Goal: Book appointment/travel/reservation

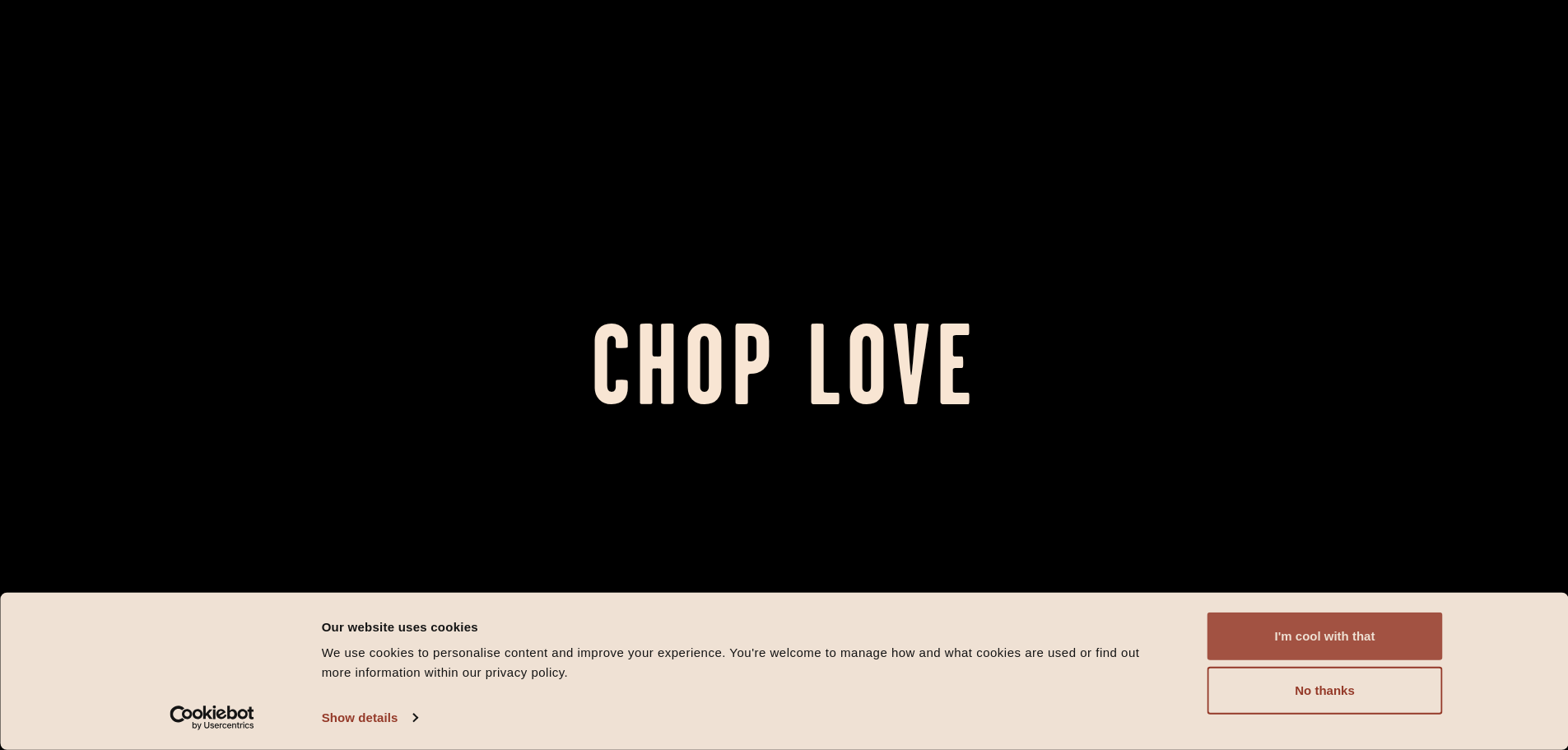
click at [1337, 644] on button "I'm cool with that" at bounding box center [1325, 636] width 235 height 48
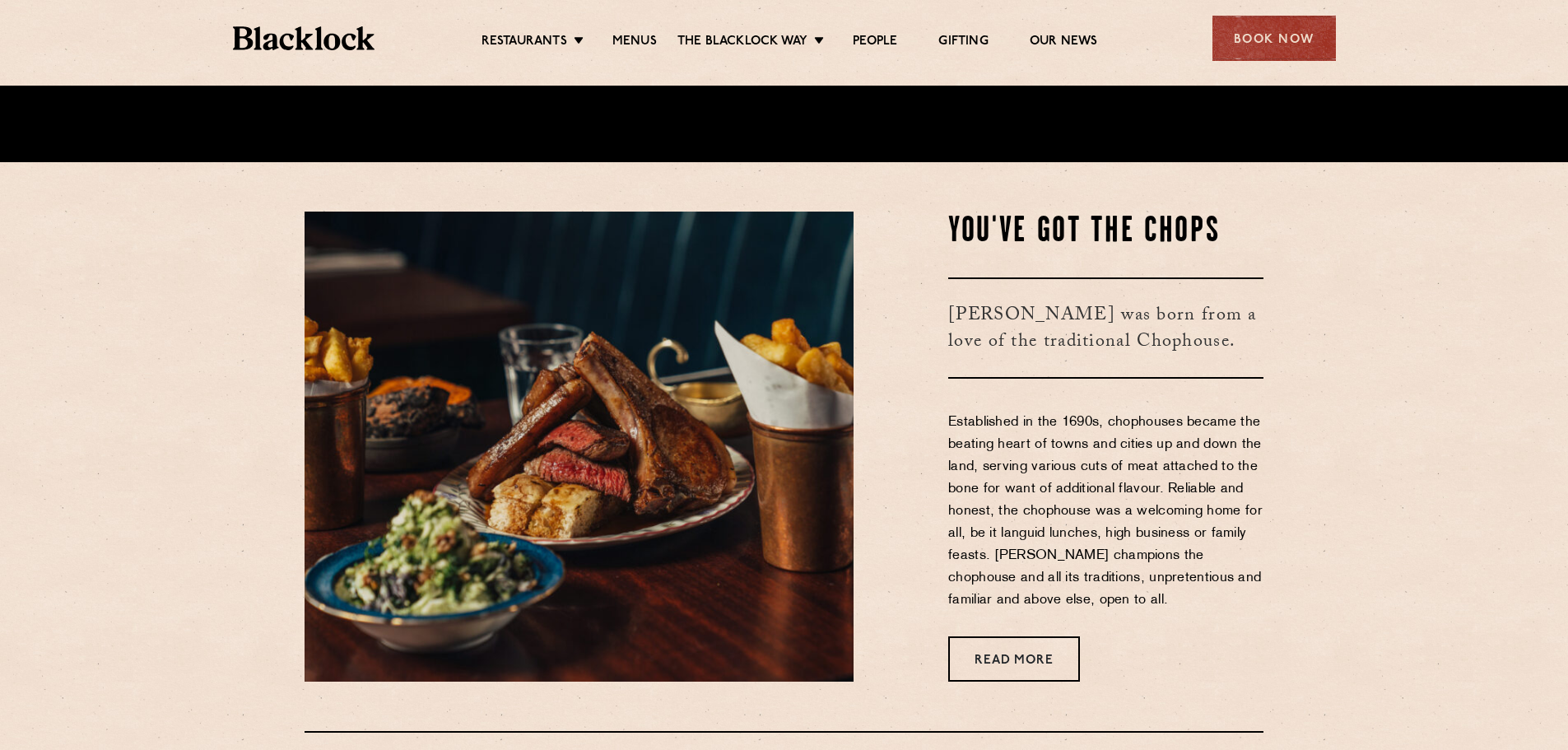
scroll to position [988, 0]
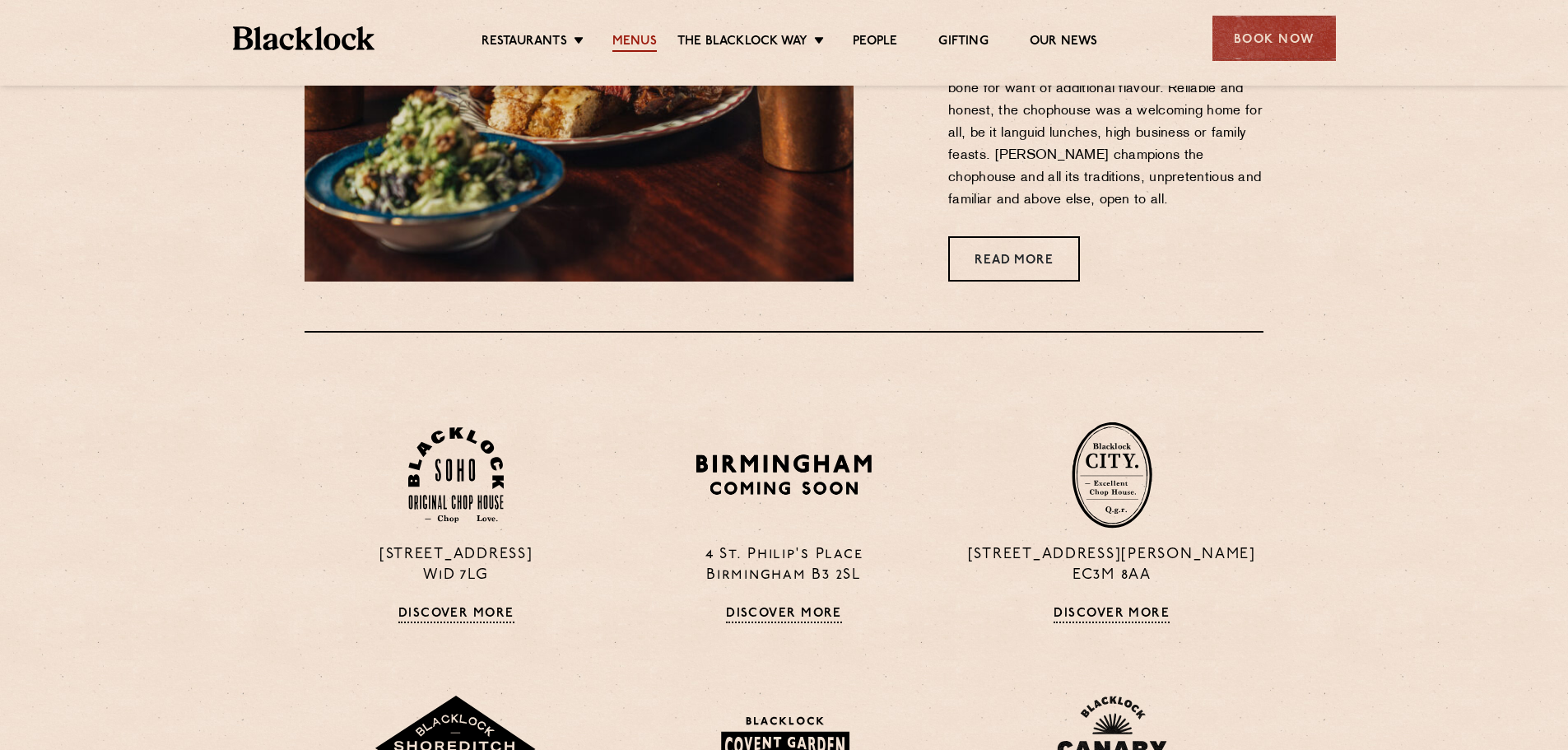
click at [625, 39] on link "Menus" at bounding box center [634, 43] width 44 height 19
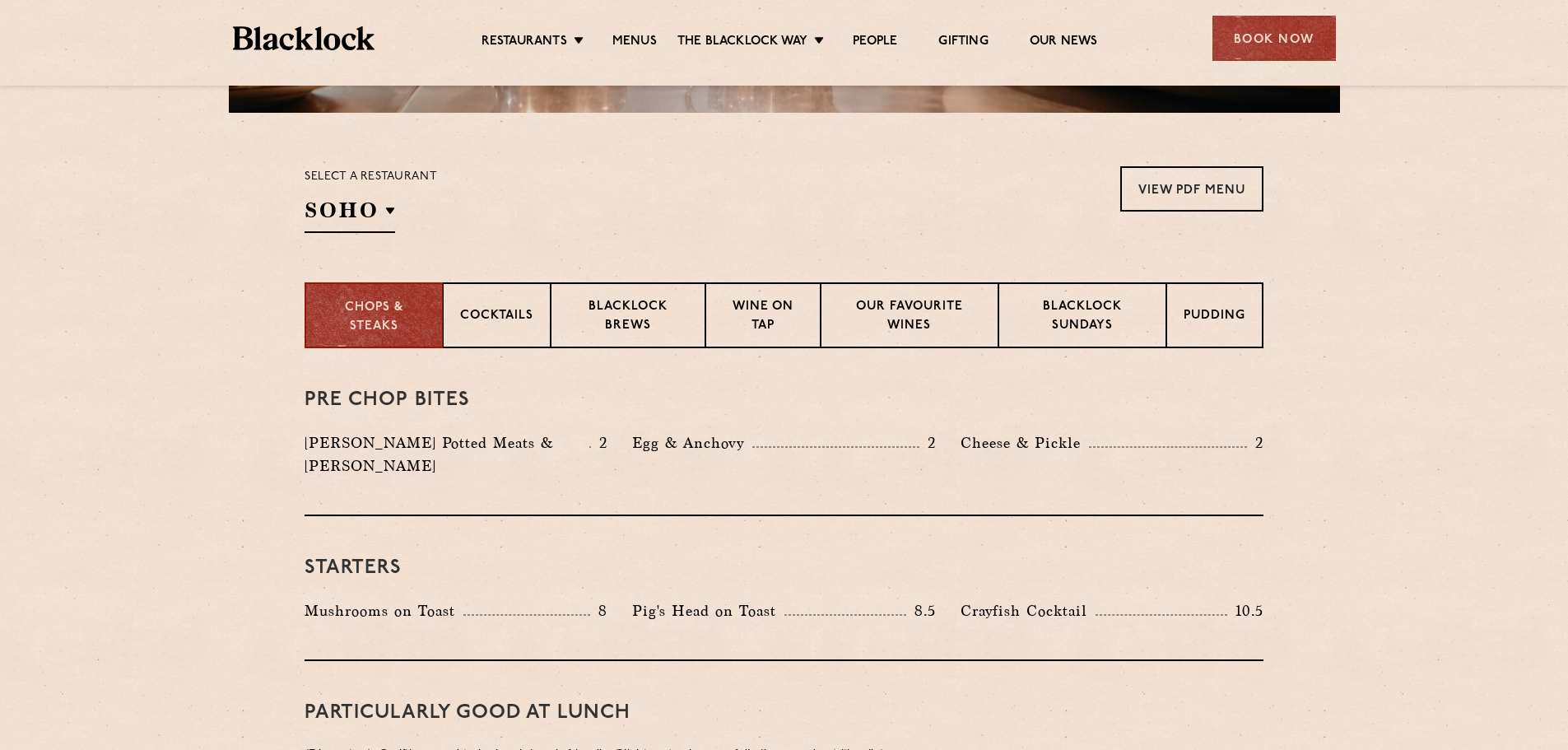
scroll to position [494, 0]
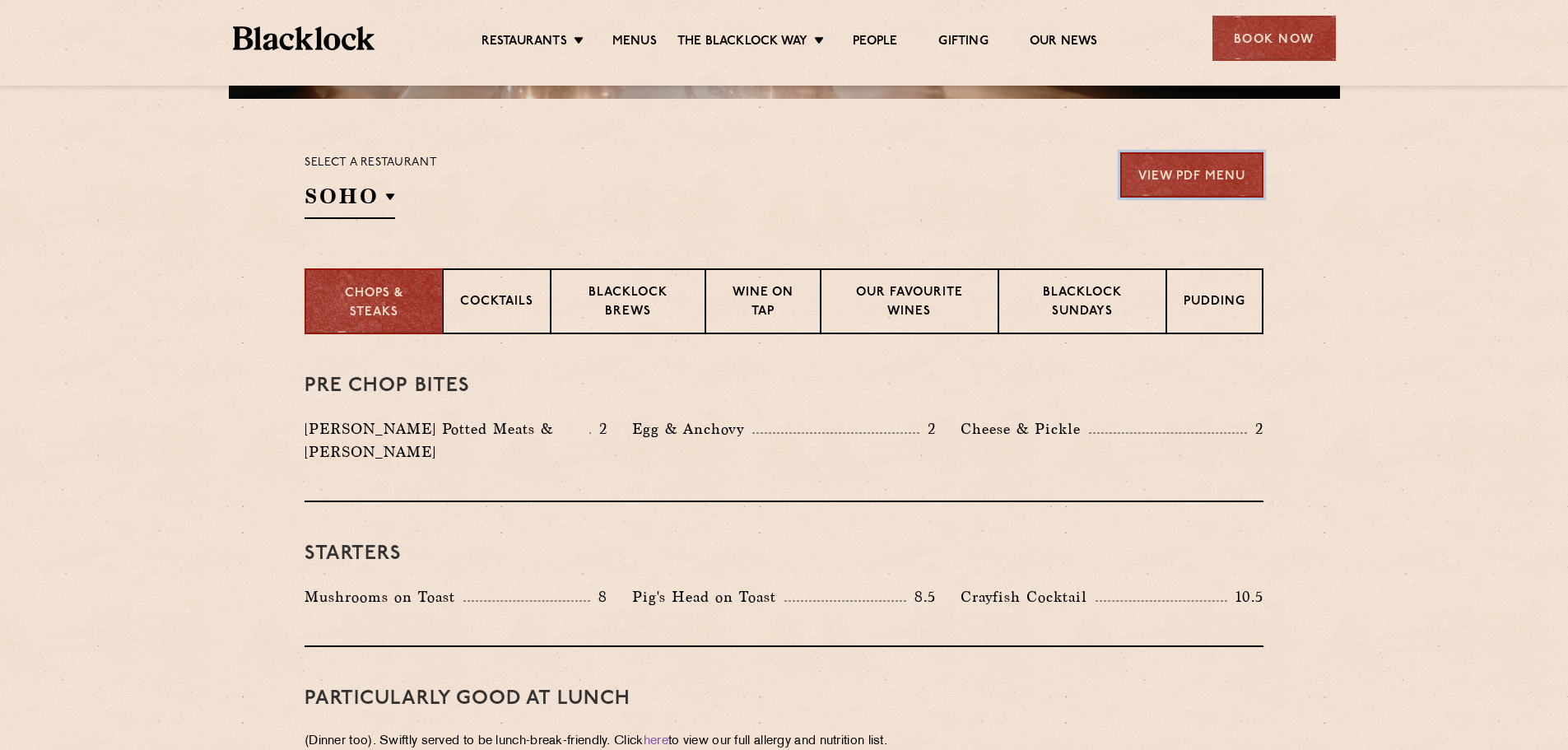
click at [1217, 171] on link "View PDF Menu" at bounding box center [1192, 174] width 144 height 45
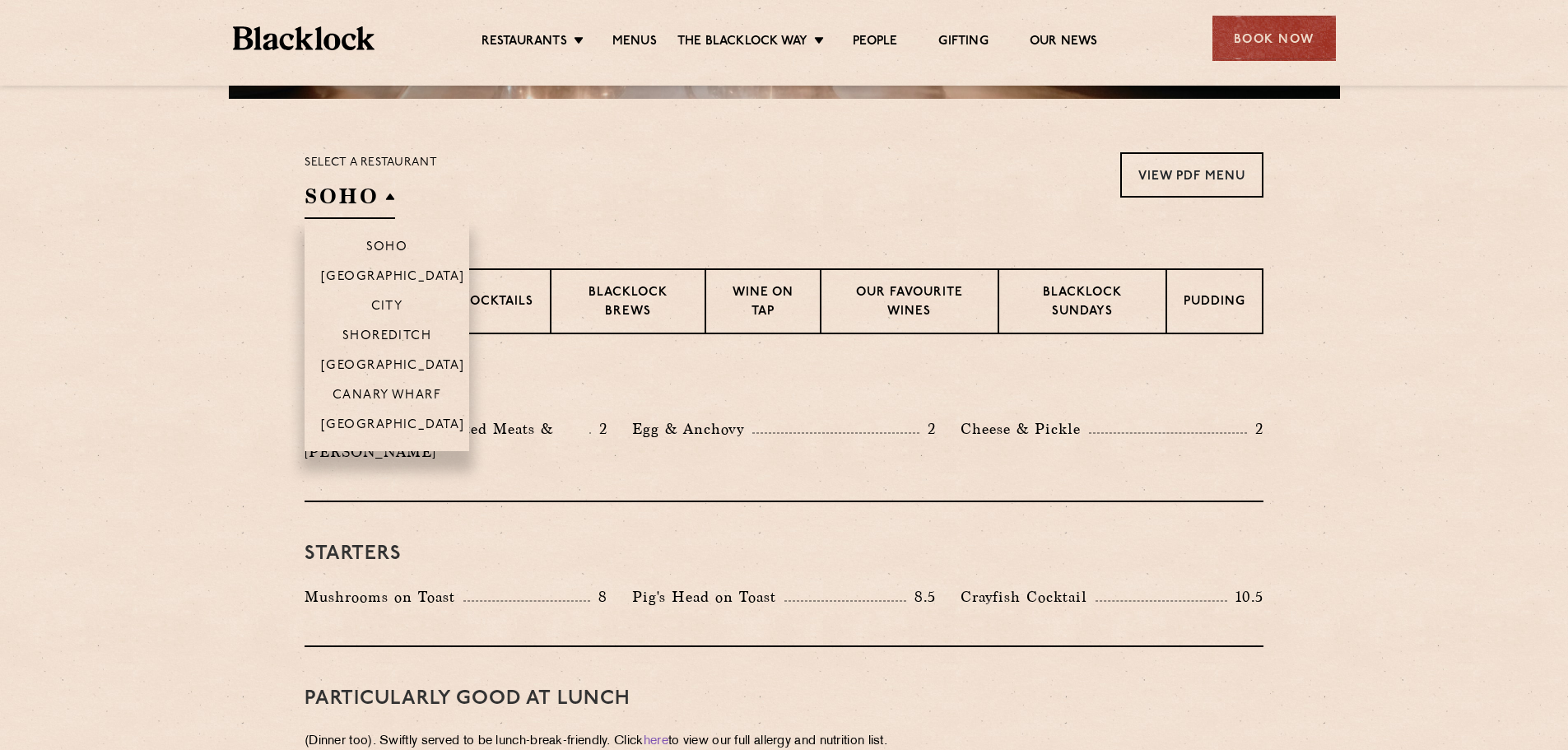
click at [381, 200] on h2 "SOHO" at bounding box center [350, 200] width 91 height 37
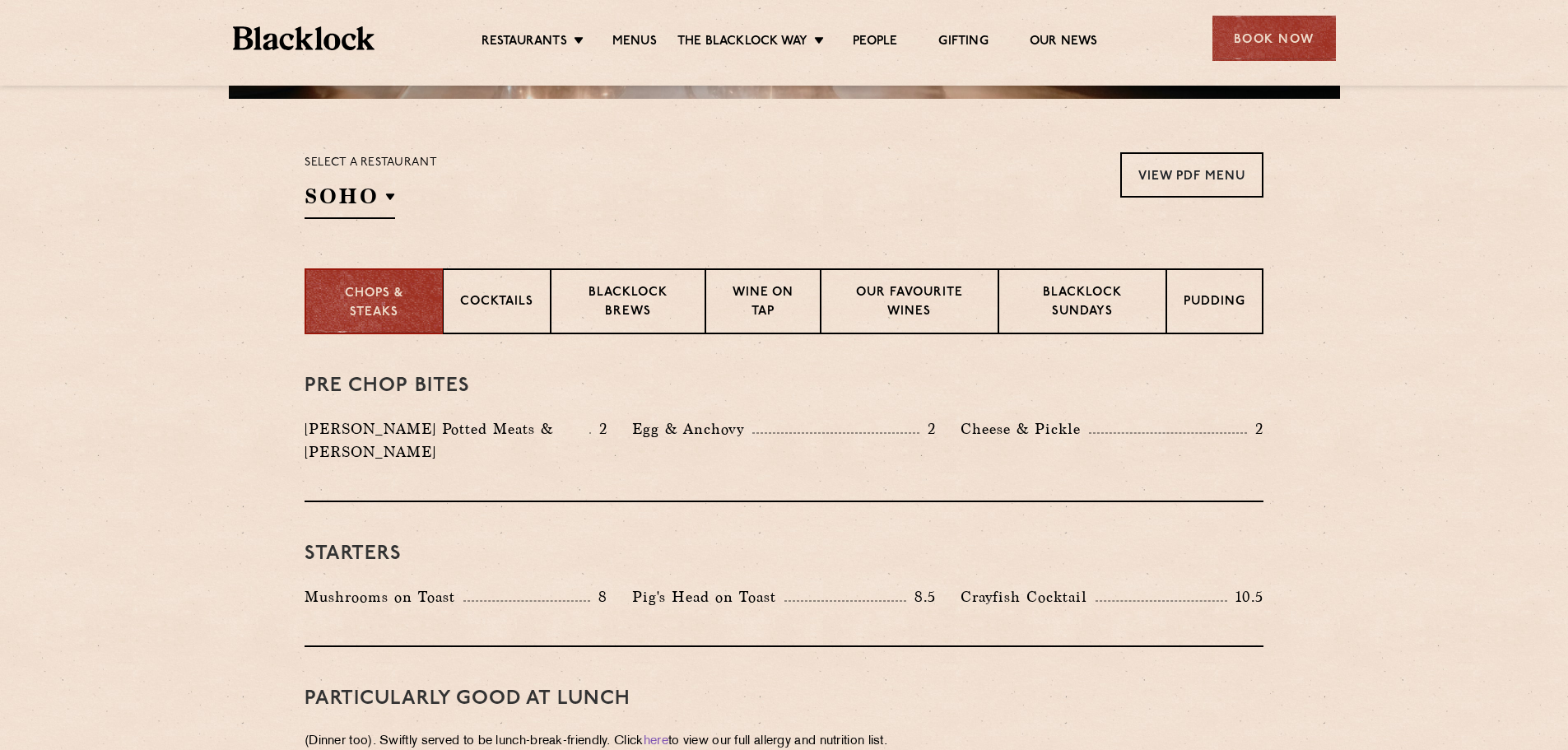
click at [661, 208] on div "Select a restaurant SOHO Soho Birmingham City Shoreditch Covent Garden Canary W…" at bounding box center [784, 185] width 960 height 67
click at [1294, 28] on div "Book Now" at bounding box center [1273, 38] width 123 height 45
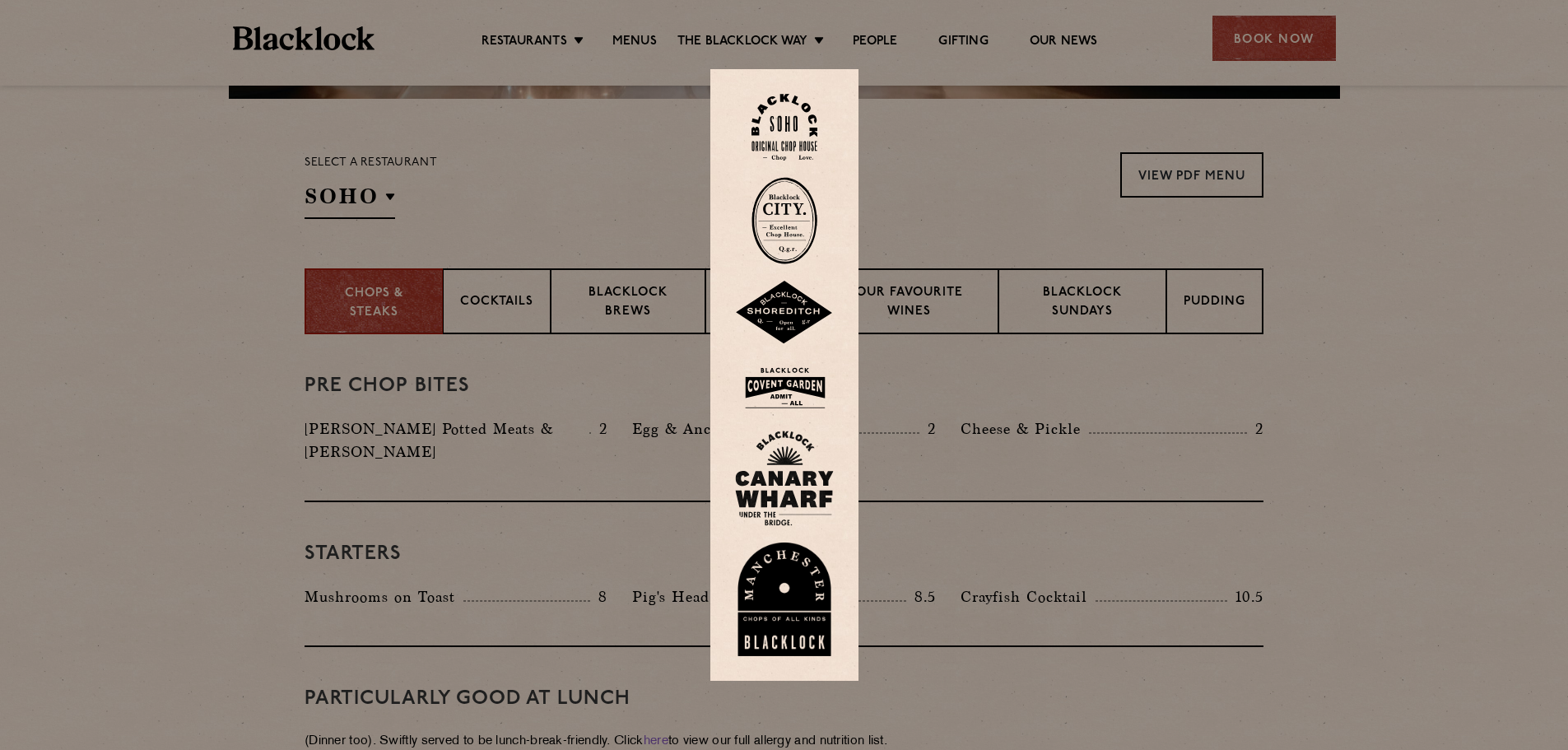
click at [788, 126] on img at bounding box center [784, 127] width 66 height 67
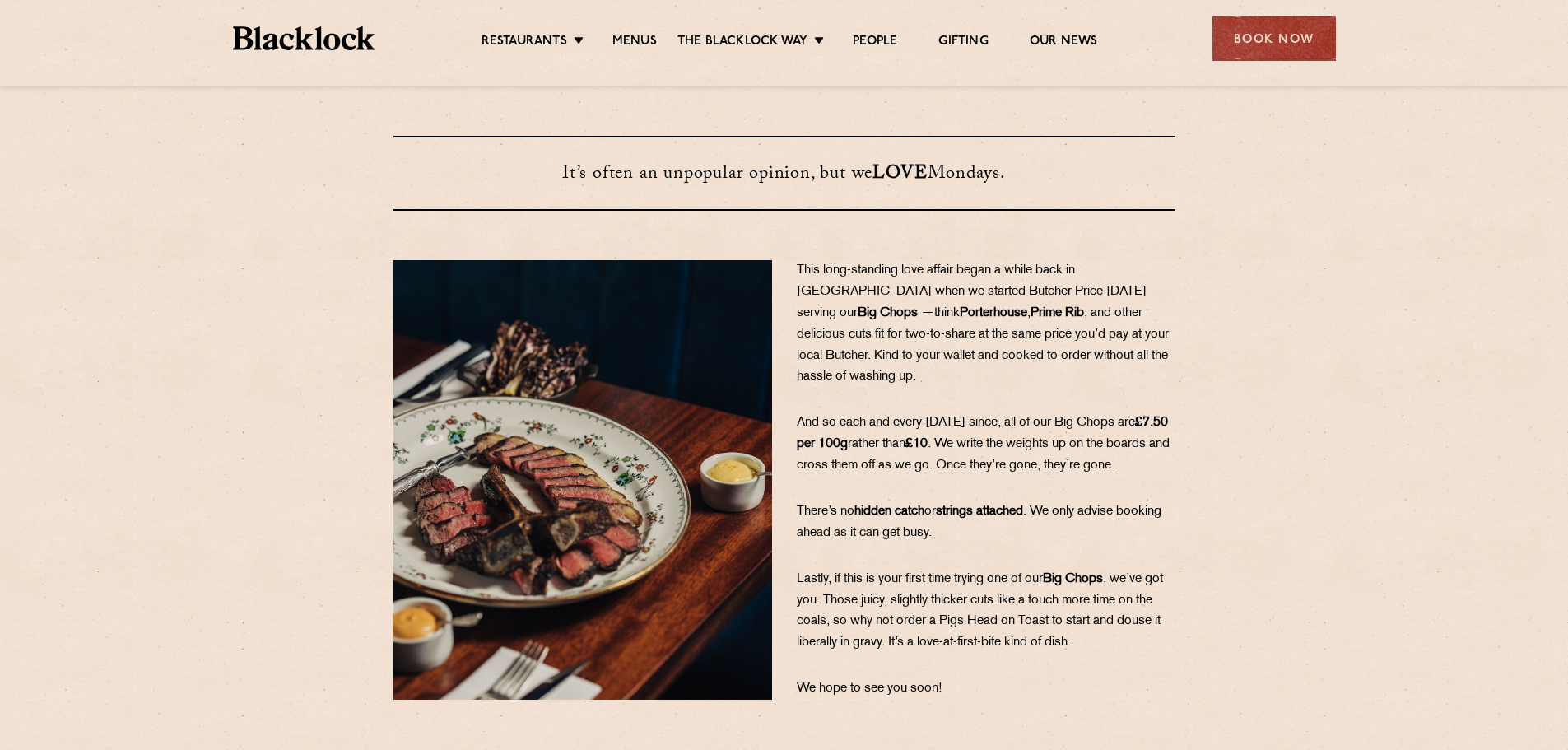
scroll to position [82, 0]
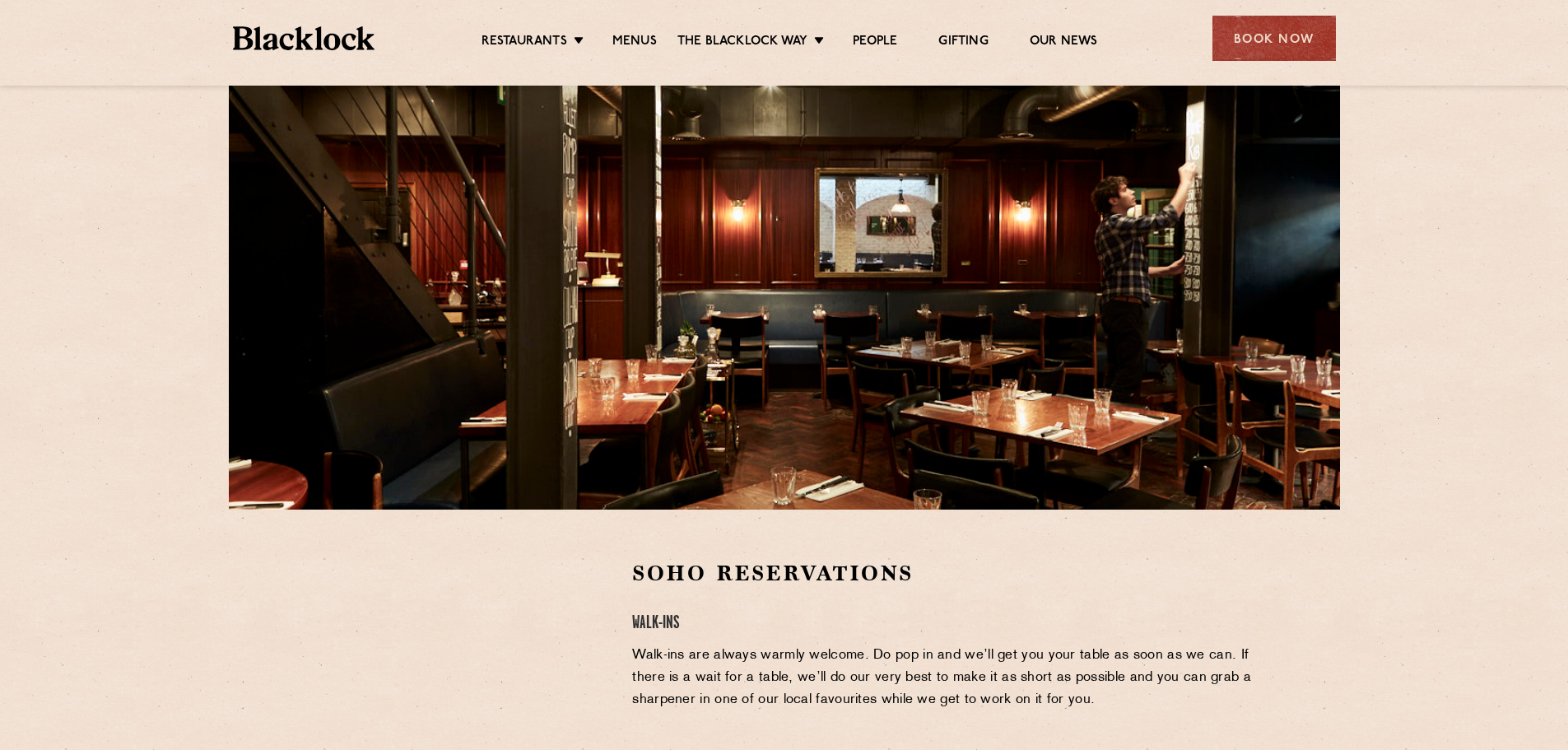
scroll to position [411, 0]
